Goal: Navigation & Orientation: Find specific page/section

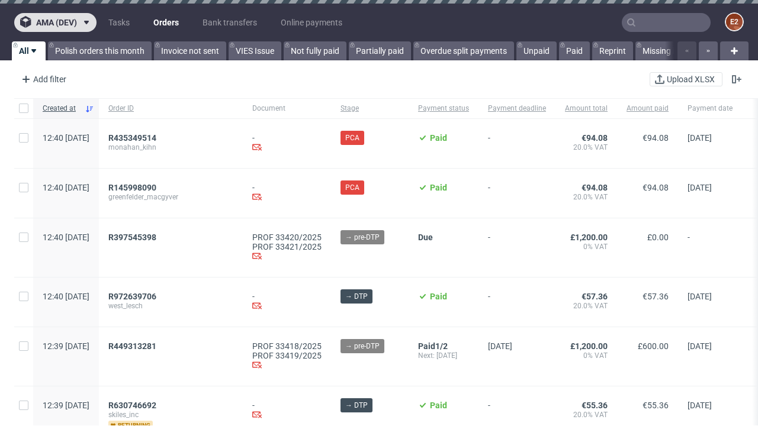
click at [55, 22] on span "ama (dev)" at bounding box center [56, 22] width 41 height 8
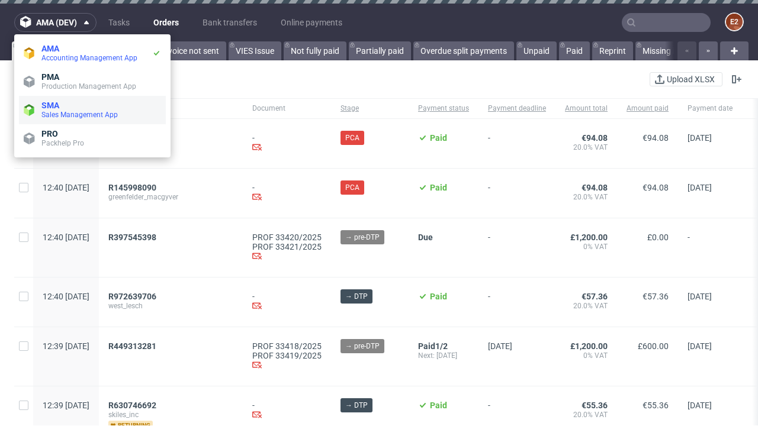
click at [92, 110] on span "Sales Management App" at bounding box center [101, 114] width 120 height 9
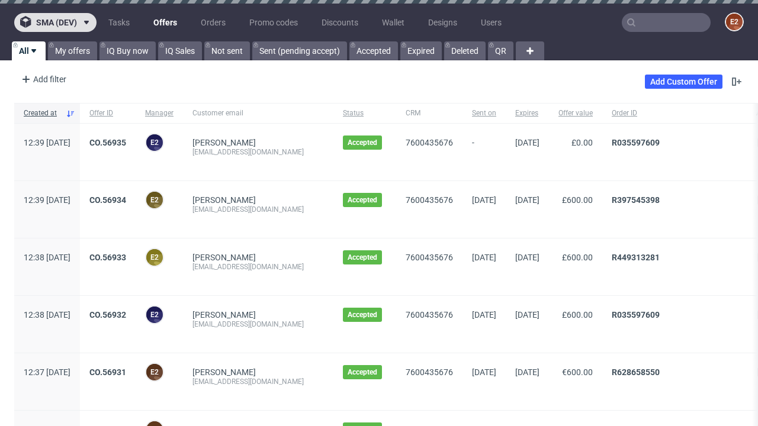
click at [55, 22] on span "sma (dev)" at bounding box center [56, 22] width 41 height 8
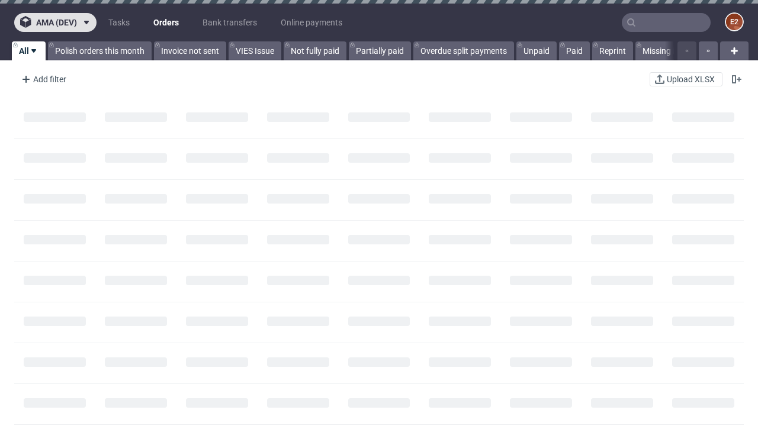
click at [55, 22] on span "ama (dev)" at bounding box center [56, 22] width 41 height 8
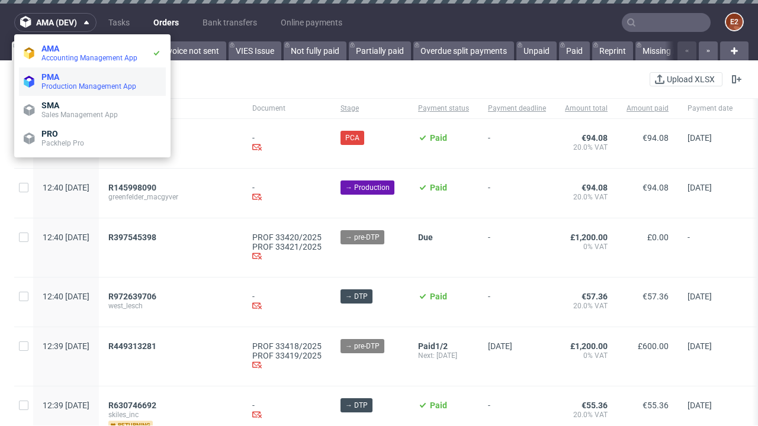
click at [92, 82] on span "Production Management App" at bounding box center [101, 86] width 120 height 9
